Goal: Find specific page/section: Find specific page/section

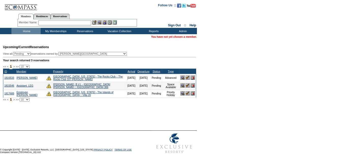
click at [67, 22] on input "text" at bounding box center [64, 22] width 53 height 5
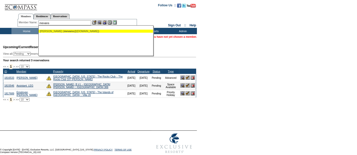
click at [71, 31] on span "mevans" at bounding box center [69, 31] width 10 height 3
type input "Evans, Michael (mevans@atlasdevco.com)"
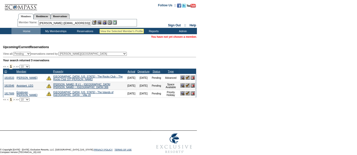
click at [100, 23] on img at bounding box center [99, 22] width 4 height 4
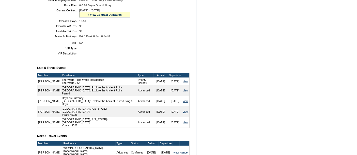
scroll to position [127, 0]
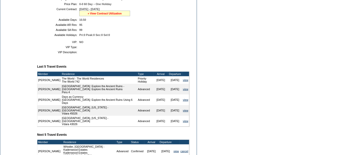
click at [105, 13] on link "» View Contract Utilization" at bounding box center [105, 13] width 34 height 3
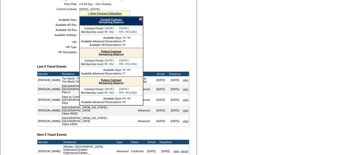
click at [107, 20] on link "Current Contract" at bounding box center [111, 19] width 22 height 3
click at [197, 42] on form "Follow Us ::" at bounding box center [178, 64] width 357 height 382
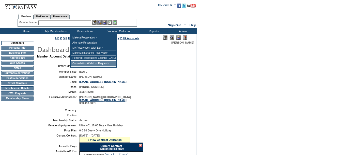
click at [80, 65] on td "Cancellation Wish List Requests" at bounding box center [93, 63] width 45 height 5
